Goal: Go to known website: Access a specific website the user already knows

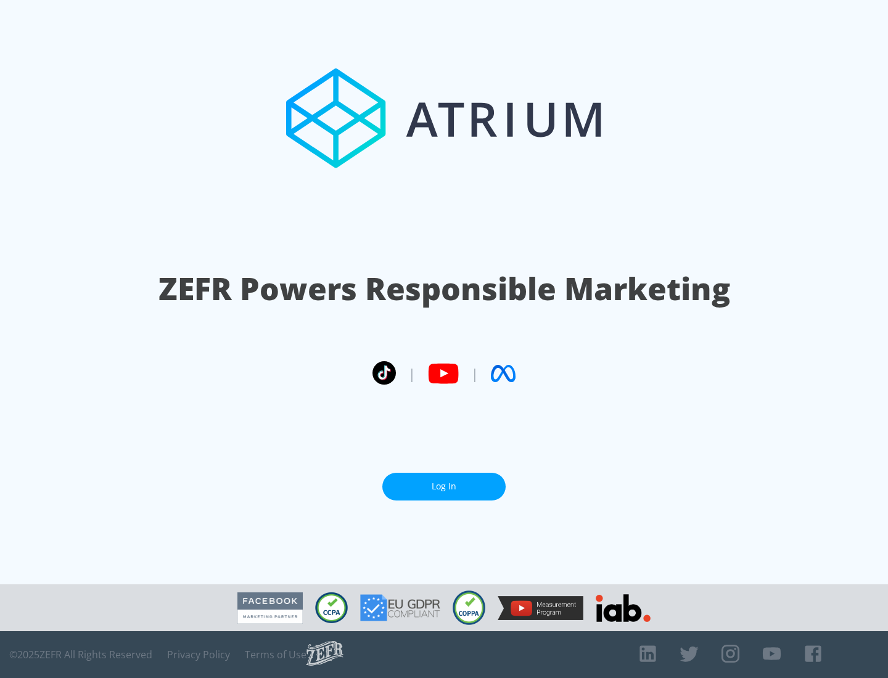
click at [444, 487] on link "Log In" at bounding box center [443, 487] width 123 height 28
